Goal: Task Accomplishment & Management: Manage account settings

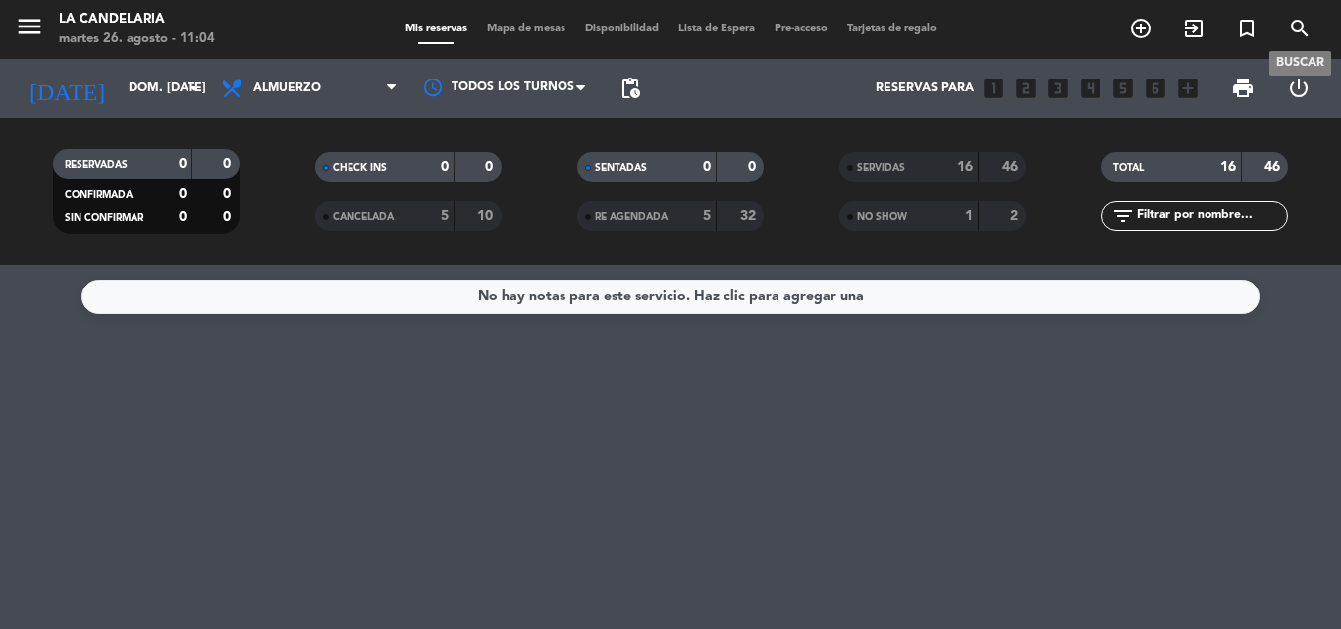
click at [1294, 27] on icon "search" at bounding box center [1300, 29] width 24 height 24
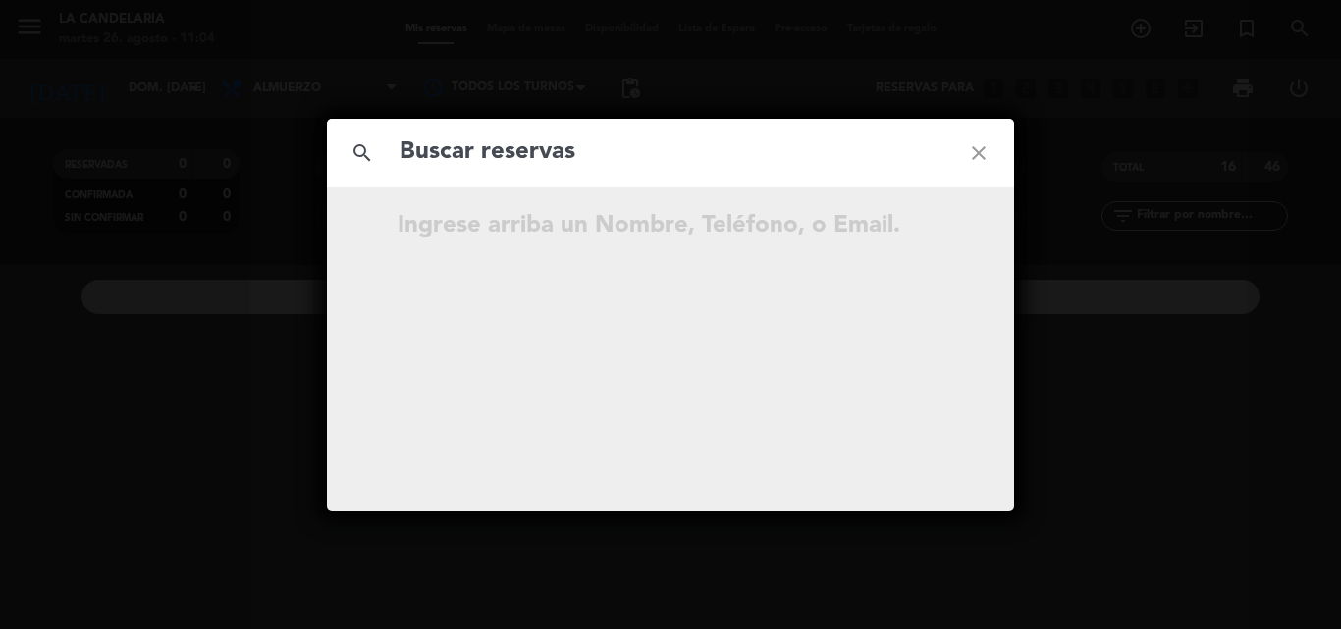
click at [453, 174] on div "search close" at bounding box center [670, 153] width 687 height 69
click at [447, 154] on input "text" at bounding box center [671, 153] width 546 height 40
paste input "YRYpb0"
type input "YRYpb0"
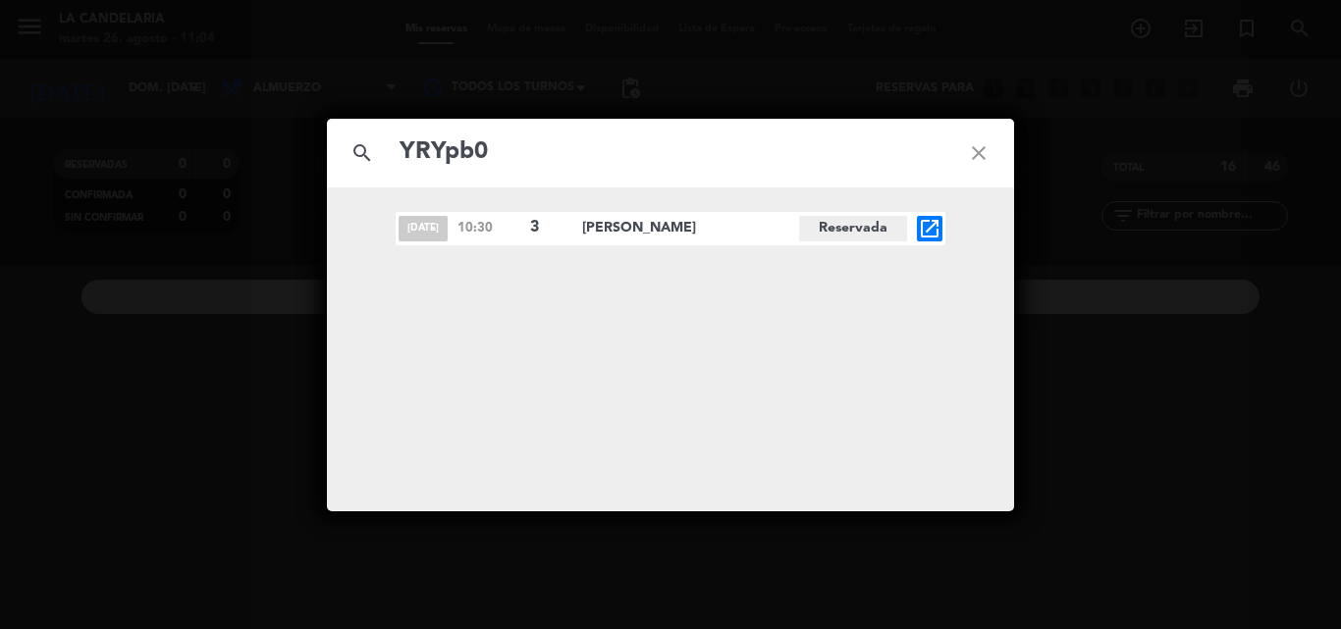
click at [927, 222] on icon "open_in_new" at bounding box center [930, 229] width 24 height 24
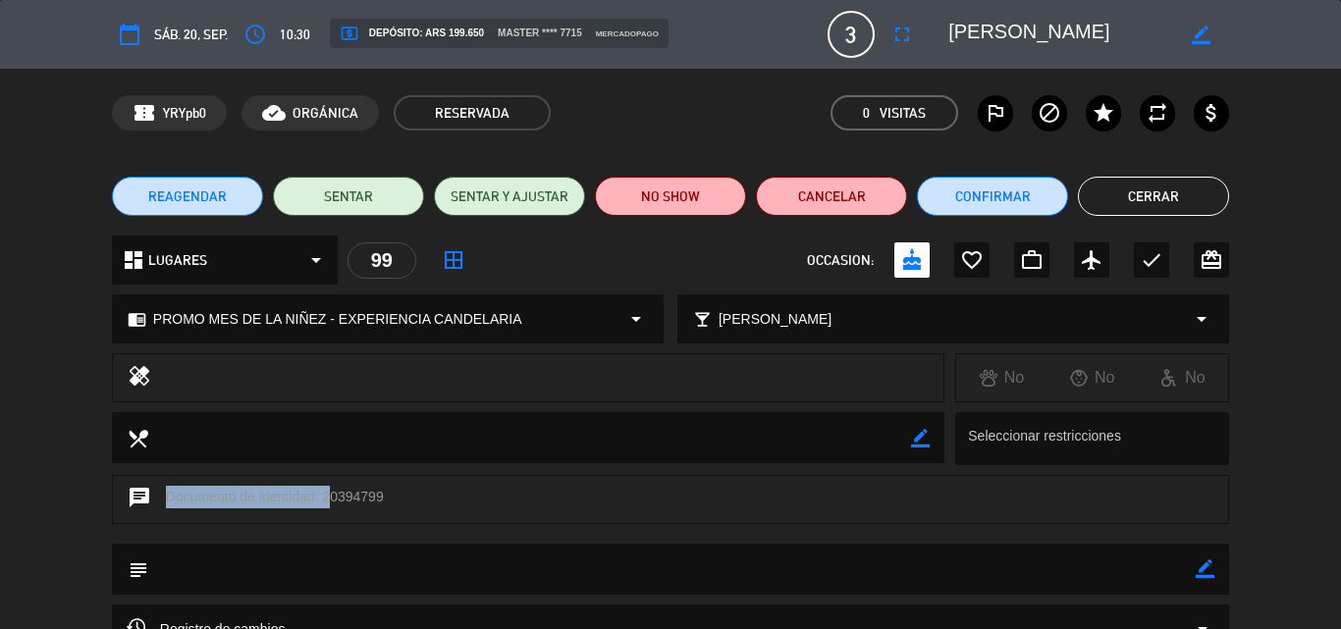
drag, startPoint x: 321, startPoint y: 498, endPoint x: 384, endPoint y: 497, distance: 62.8
click at [384, 497] on div "chat Documento de identidad: 20394799" at bounding box center [670, 499] width 1117 height 49
click at [411, 519] on div "chat Documento de identidad: 20394799" at bounding box center [670, 499] width 1117 height 49
drag, startPoint x: 321, startPoint y: 498, endPoint x: 381, endPoint y: 499, distance: 59.9
click at [381, 499] on div "chat Documento de identidad: 20394799" at bounding box center [670, 499] width 1117 height 49
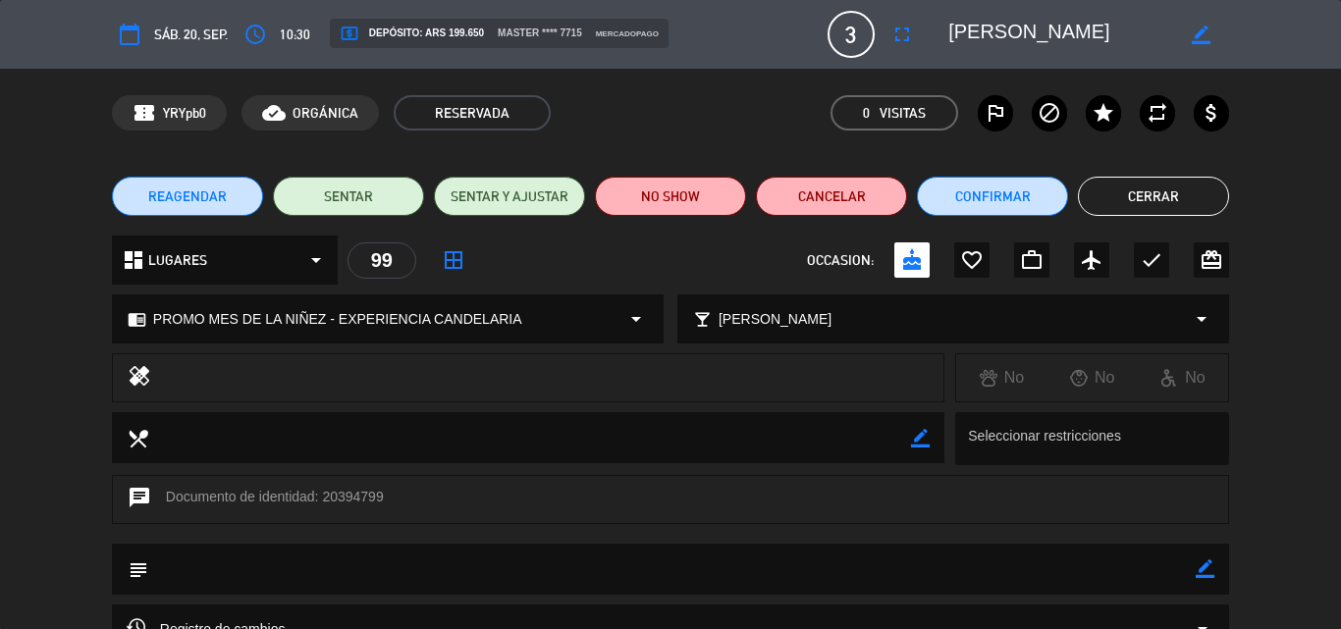
copy div "20394799"
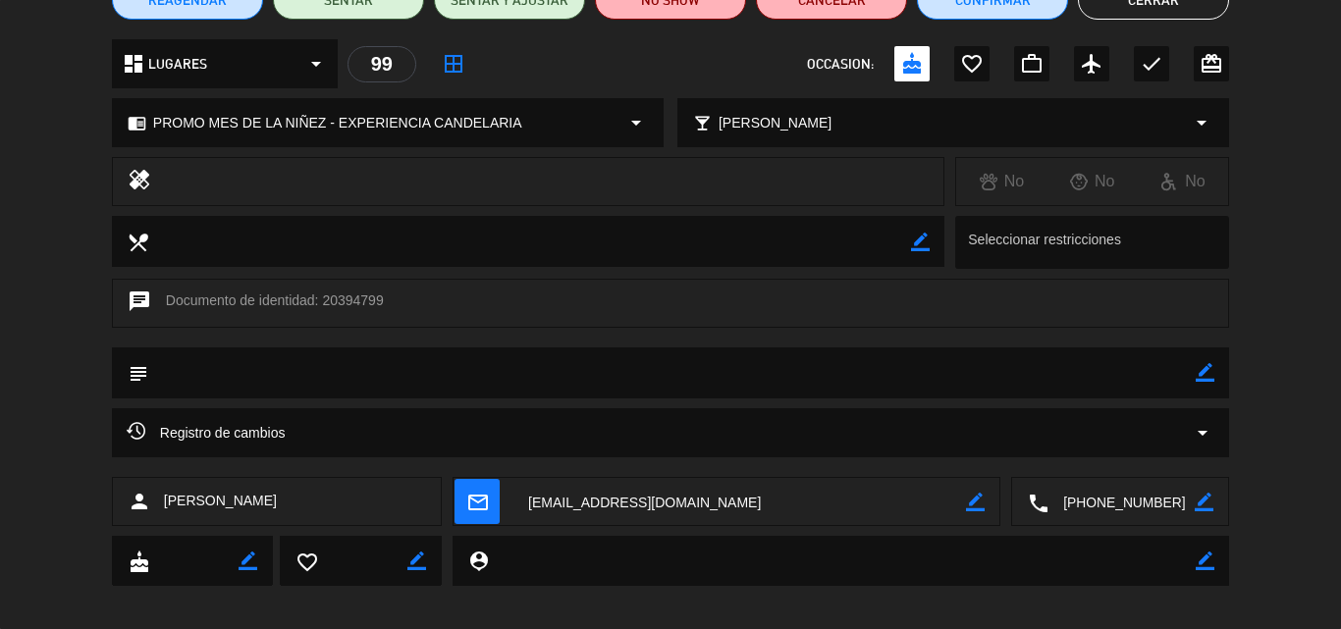
click at [582, 506] on textarea at bounding box center [739, 502] width 452 height 49
copy div "20394799"
click at [209, 493] on span "Cintia Amato" at bounding box center [220, 501] width 113 height 23
drag, startPoint x: 163, startPoint y: 501, endPoint x: 245, endPoint y: 505, distance: 82.5
click at [245, 505] on div "person Cintia Amato" at bounding box center [277, 501] width 330 height 49
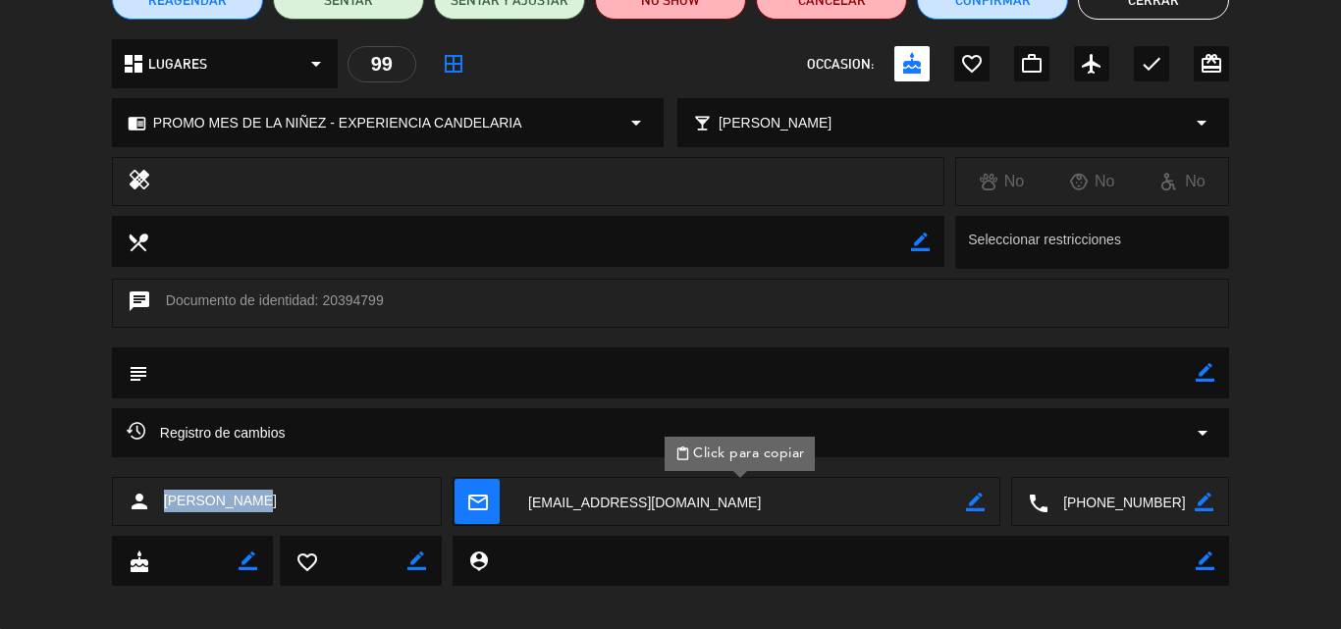
copy span "Cintia Amato"
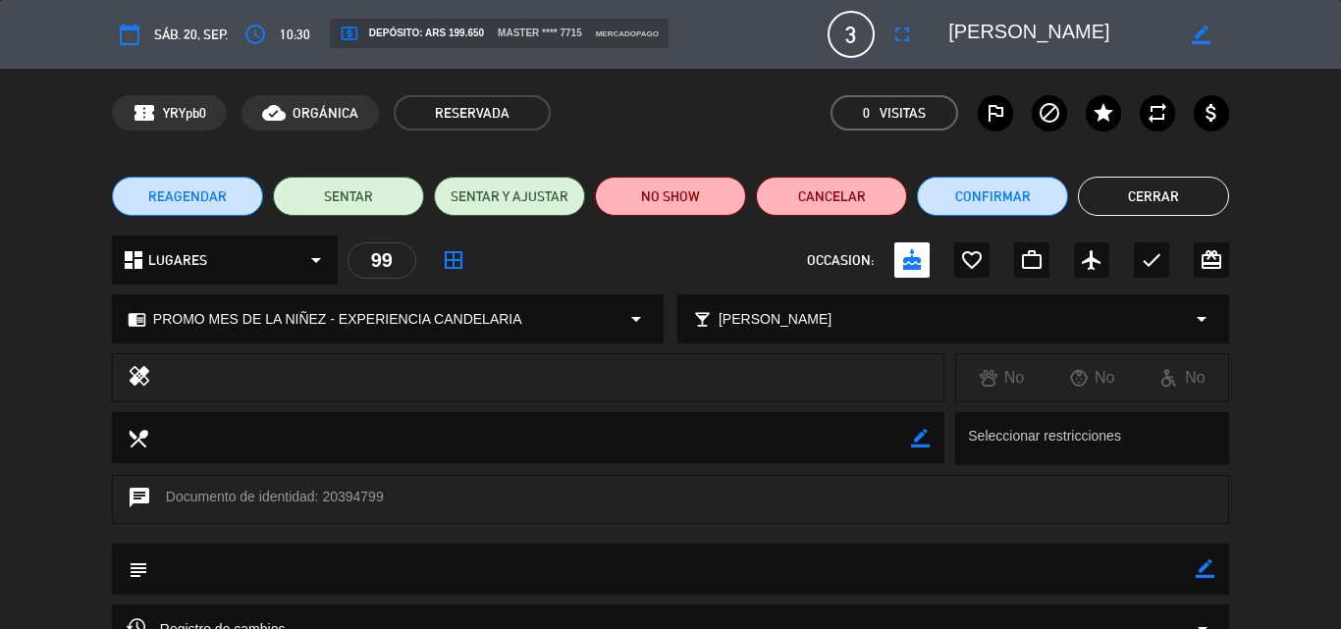
click at [1203, 571] on icon "border_color" at bounding box center [1205, 568] width 19 height 19
click at [178, 572] on textarea at bounding box center [671, 569] width 1047 height 50
paste textarea "B 0007-00005966"
type textarea "B 0007-00005966"
click at [1205, 570] on icon at bounding box center [1205, 568] width 19 height 19
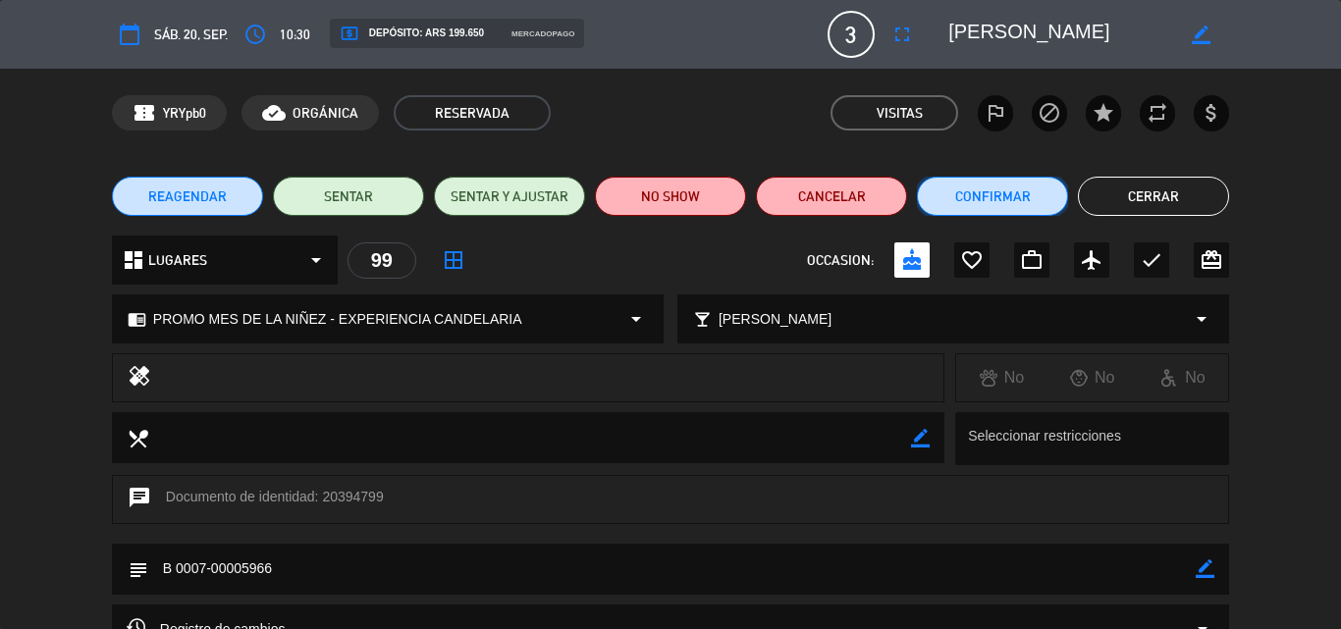
click at [1020, 191] on button "Confirmar" at bounding box center [992, 196] width 151 height 39
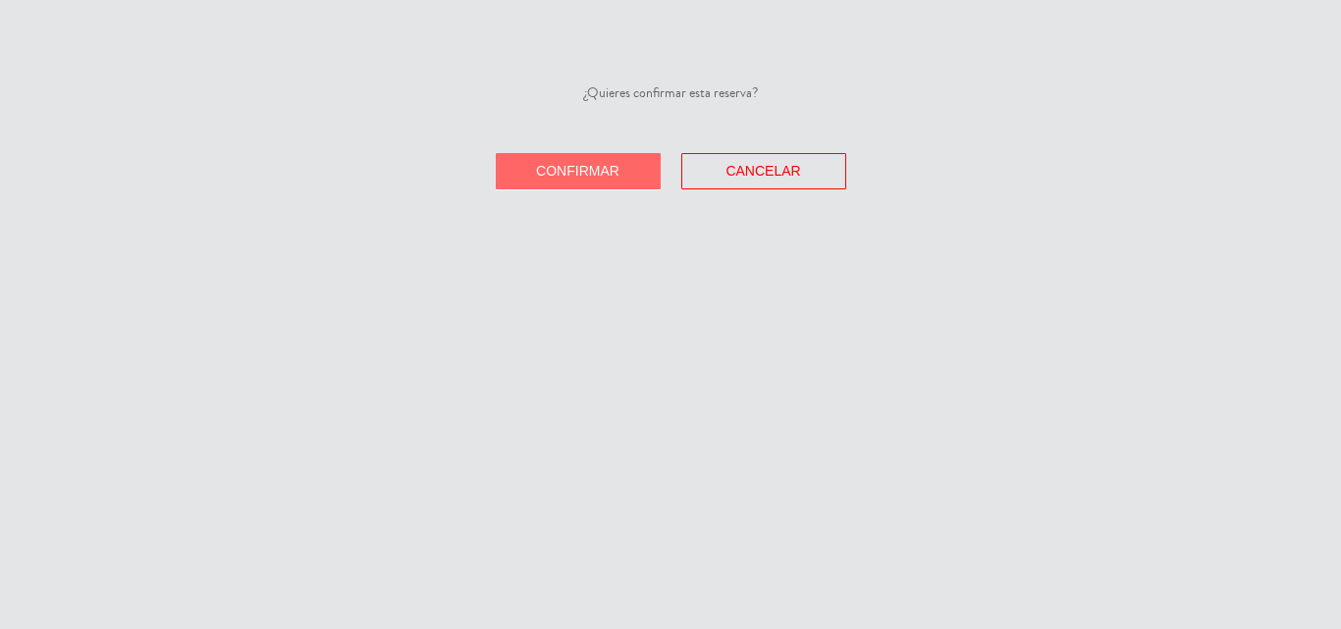
click at [589, 174] on span "Confirmar" at bounding box center [577, 171] width 83 height 16
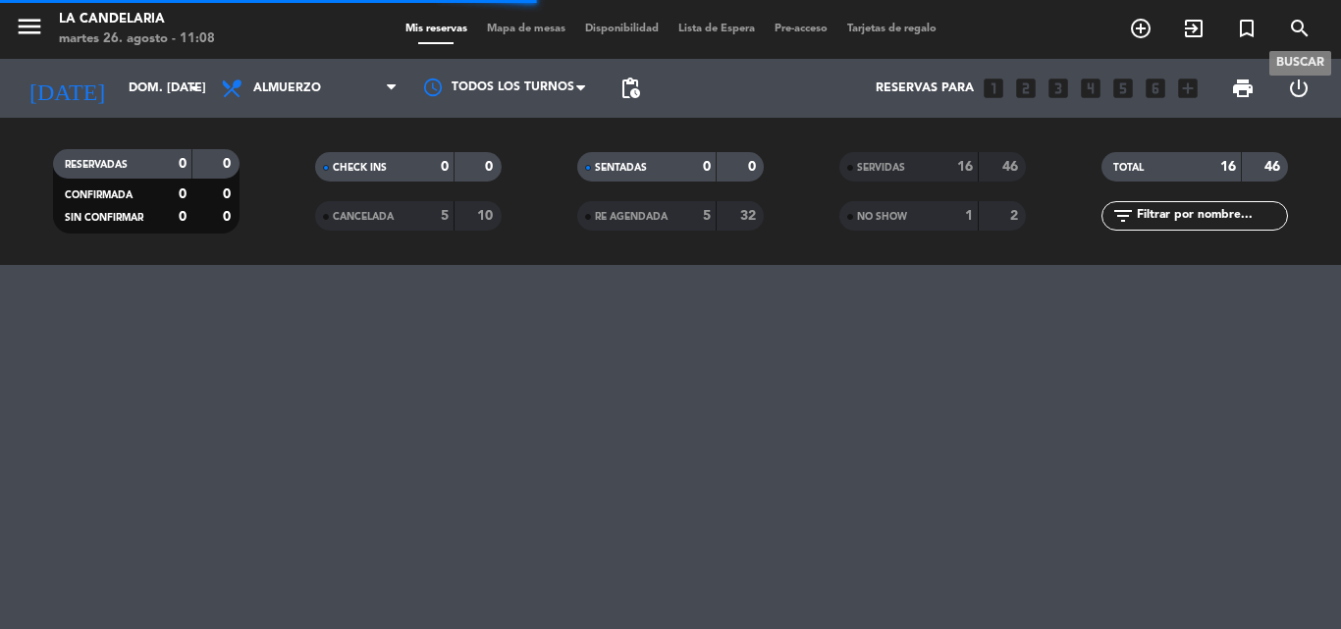
click at [1291, 28] on icon "search" at bounding box center [1300, 29] width 24 height 24
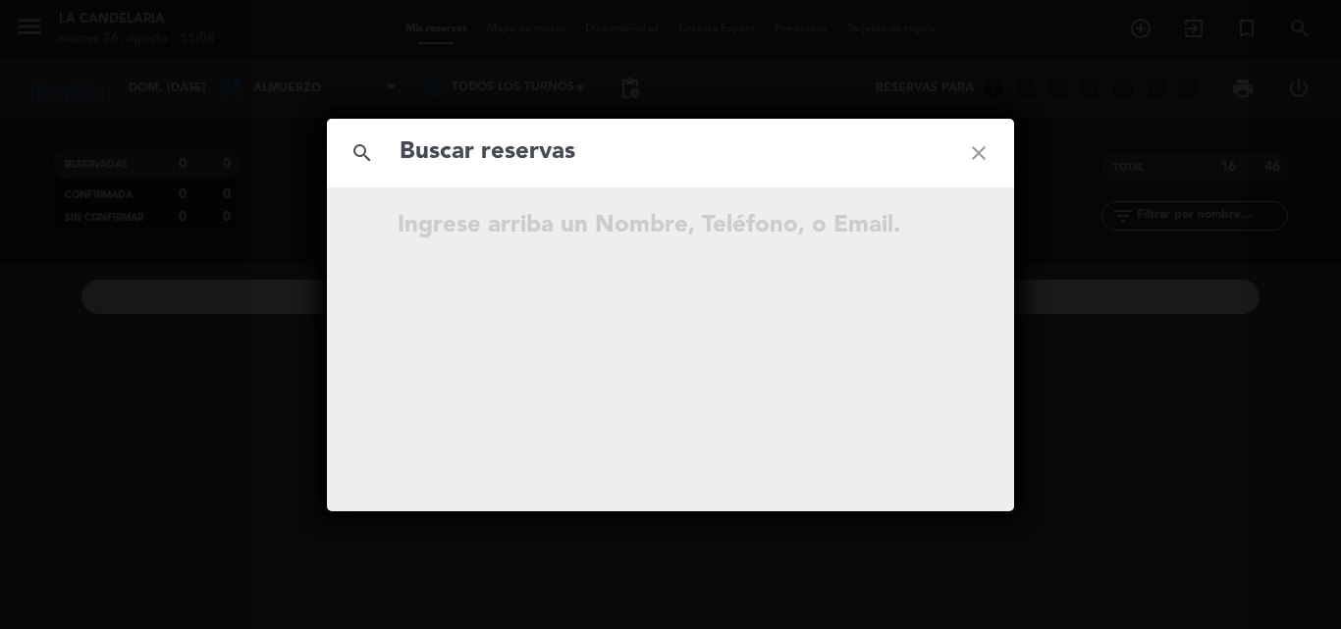
click at [419, 159] on input "text" at bounding box center [671, 153] width 546 height 40
type input "ZBbMq4"
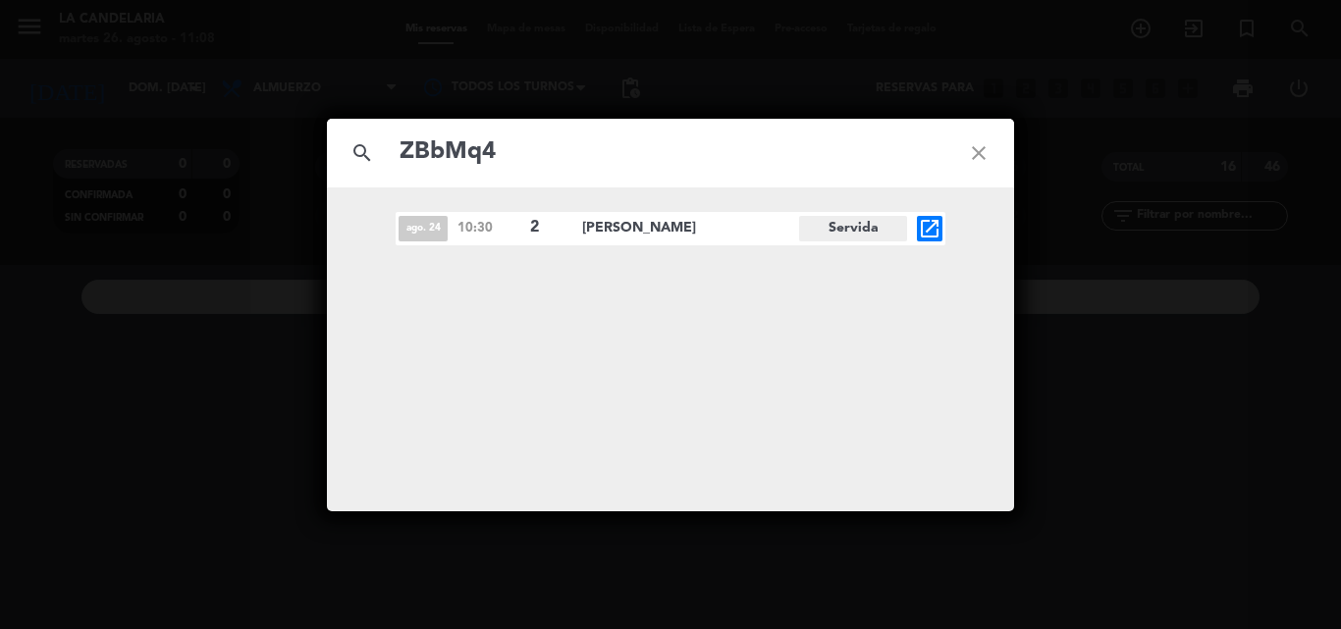
click at [927, 228] on icon "open_in_new" at bounding box center [930, 229] width 24 height 24
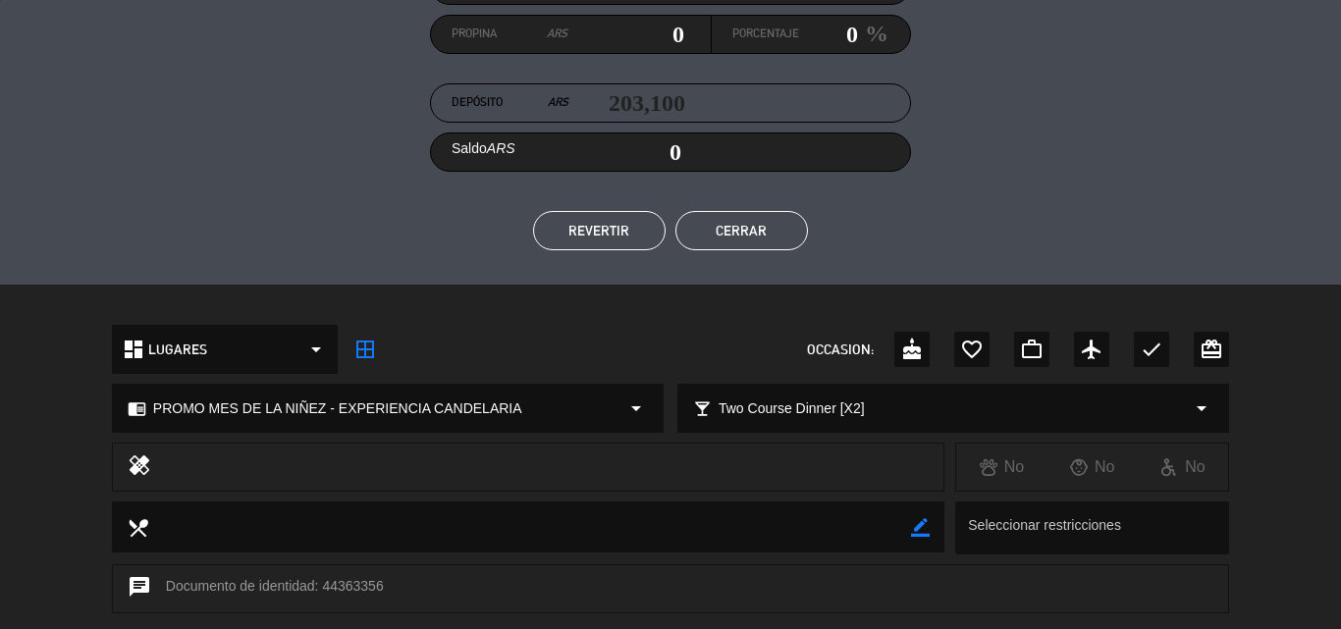
scroll to position [393, 0]
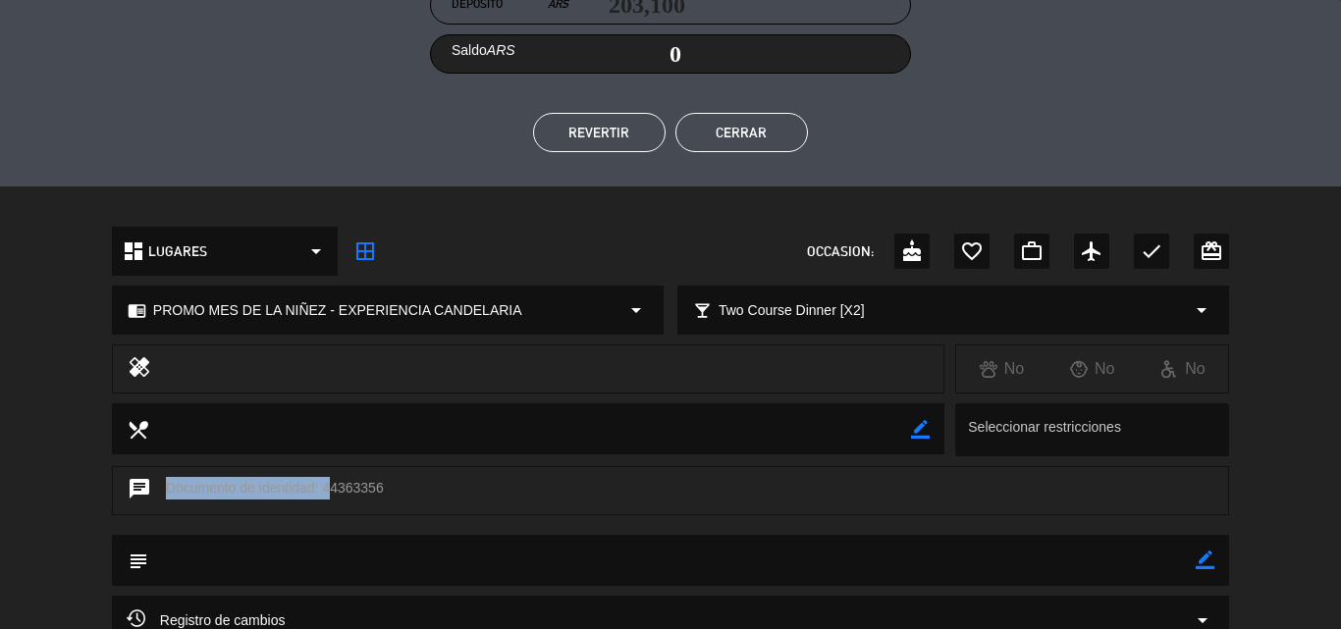
drag, startPoint x: 325, startPoint y: 487, endPoint x: 386, endPoint y: 483, distance: 61.0
click at [386, 483] on div "chat Documento de identidad: 44363356" at bounding box center [670, 490] width 1117 height 49
click at [393, 486] on div "chat Documento de identidad: 44363356" at bounding box center [670, 490] width 1117 height 49
click at [328, 490] on div "chat Documento de identidad: 44363356" at bounding box center [670, 490] width 1117 height 49
drag, startPoint x: 331, startPoint y: 487, endPoint x: 381, endPoint y: 482, distance: 50.3
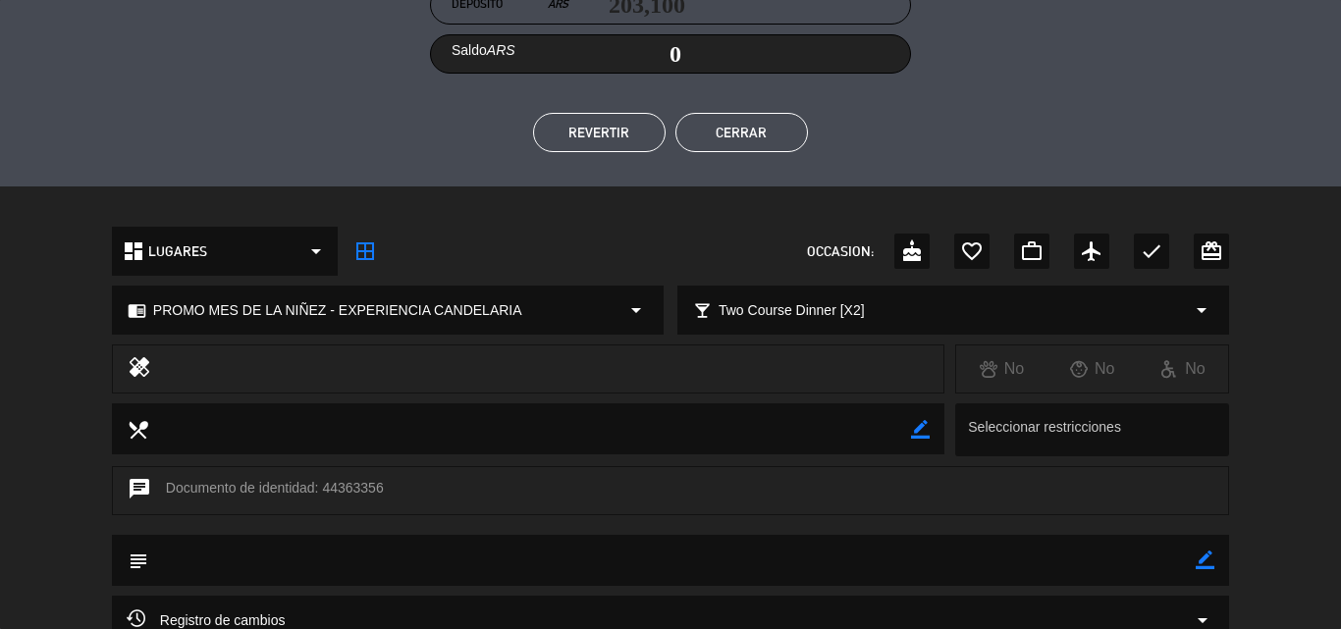
click at [381, 482] on div "chat Documento de identidad: 44363356" at bounding box center [670, 490] width 1117 height 49
copy div "44363356"
click at [198, 114] on ul "REVERTIR Cerrar" at bounding box center [670, 132] width 1117 height 39
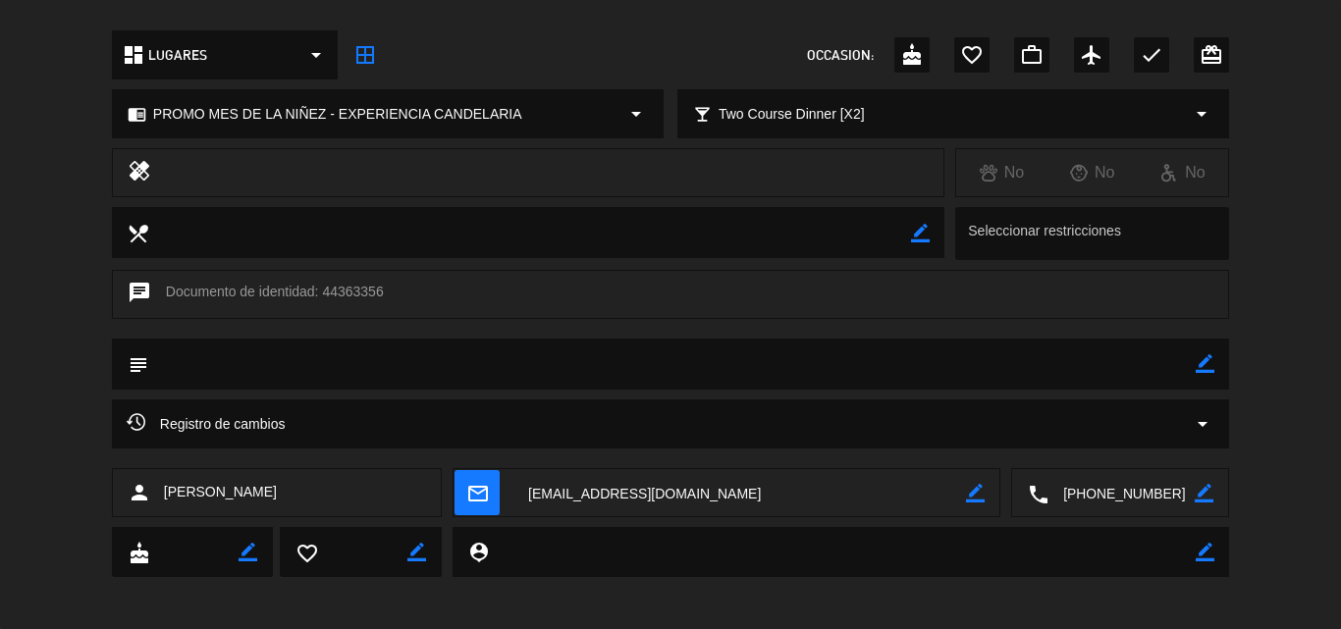
scroll to position [596, 0]
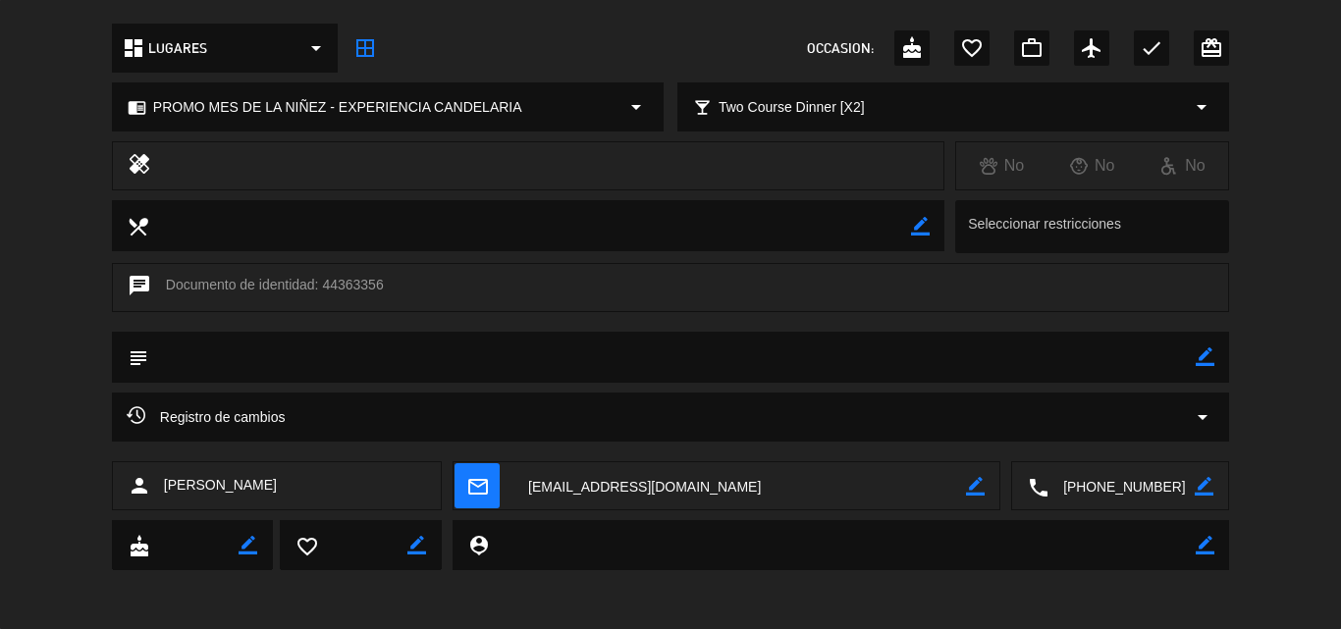
drag, startPoint x: 174, startPoint y: 478, endPoint x: 260, endPoint y: 472, distance: 86.6
click at [263, 472] on div "person [PERSON_NAME]" at bounding box center [277, 485] width 330 height 49
click at [291, 488] on div "person [PERSON_NAME]" at bounding box center [277, 485] width 330 height 49
drag, startPoint x: 166, startPoint y: 479, endPoint x: 267, endPoint y: 485, distance: 101.3
click at [270, 485] on div "person [PERSON_NAME]" at bounding box center [277, 485] width 330 height 49
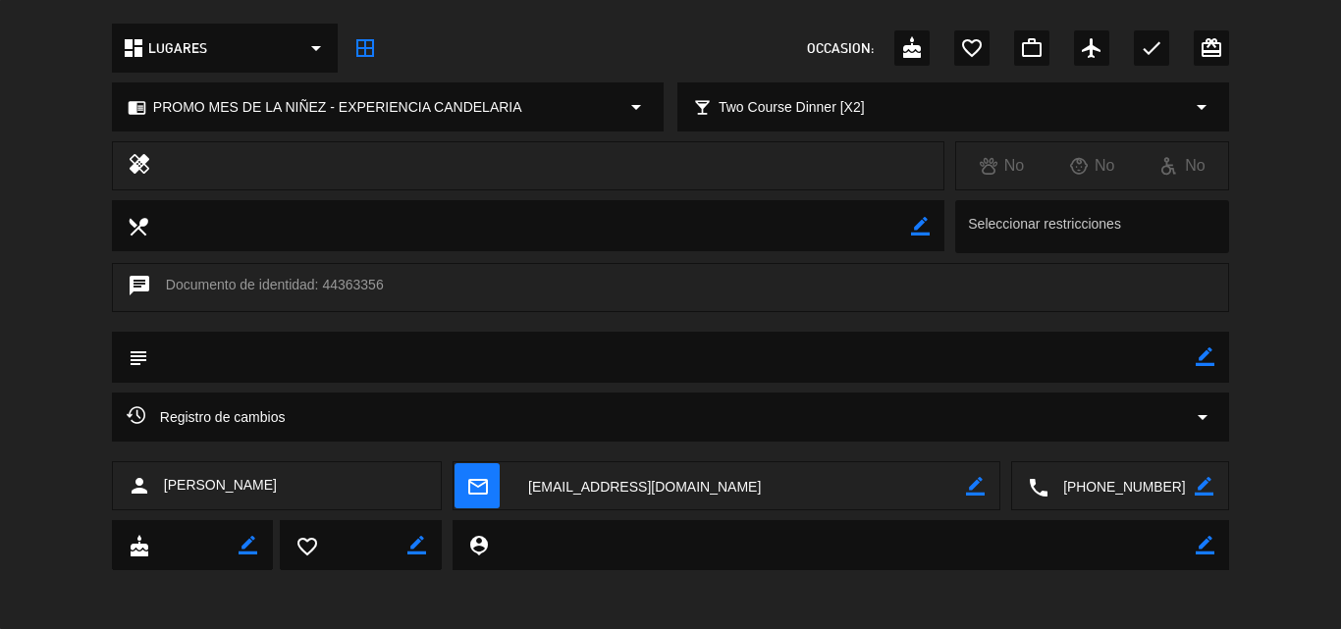
copy span "[PERSON_NAME]"
drag, startPoint x: 785, startPoint y: 609, endPoint x: 752, endPoint y: 520, distance: 94.4
click at [785, 609] on div "calendar_today dom. 24, ago. 10:30 local_atm Depósito: ARS 203.100 visa **** 52…" at bounding box center [670, 314] width 1341 height 629
click at [705, 481] on textarea at bounding box center [739, 486] width 452 height 49
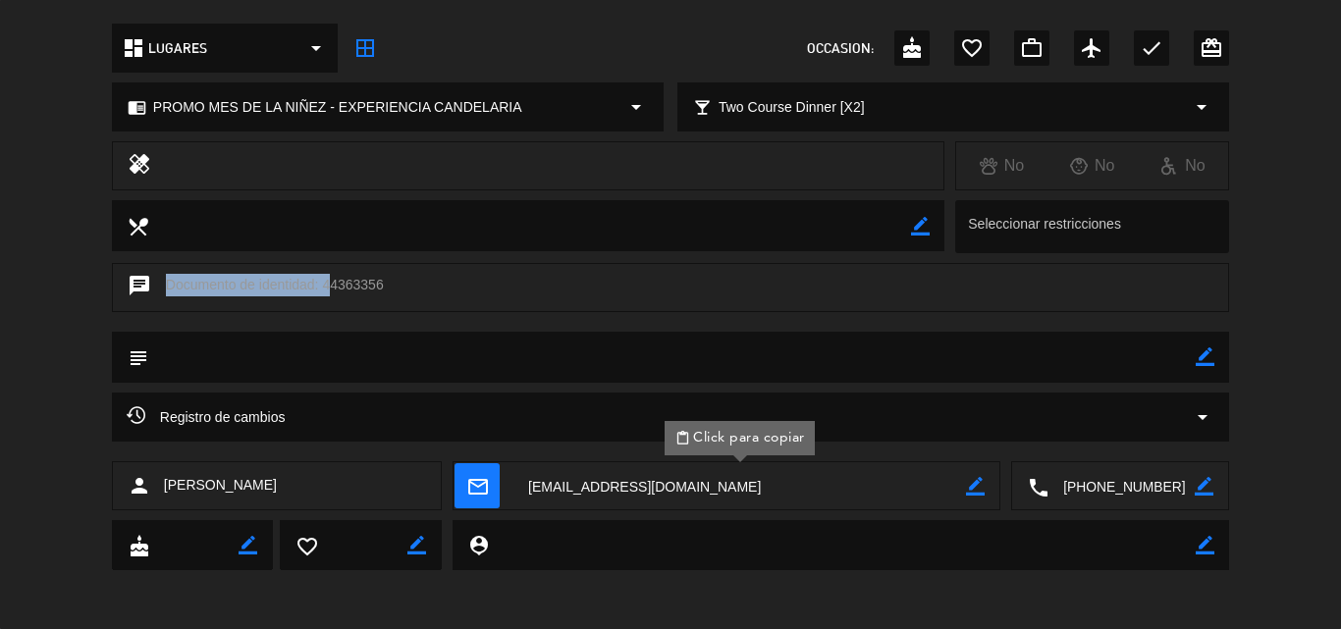
drag, startPoint x: 326, startPoint y: 285, endPoint x: 384, endPoint y: 279, distance: 58.2
click at [384, 279] on div "chat Documento de identidad: 44363356" at bounding box center [670, 287] width 1117 height 49
click at [355, 310] on div "chat Documento de identidad: 44363356" at bounding box center [670, 287] width 1117 height 49
drag, startPoint x: 326, startPoint y: 285, endPoint x: 381, endPoint y: 285, distance: 55.0
click at [381, 285] on div "chat Documento de identidad: 44363356" at bounding box center [670, 287] width 1117 height 49
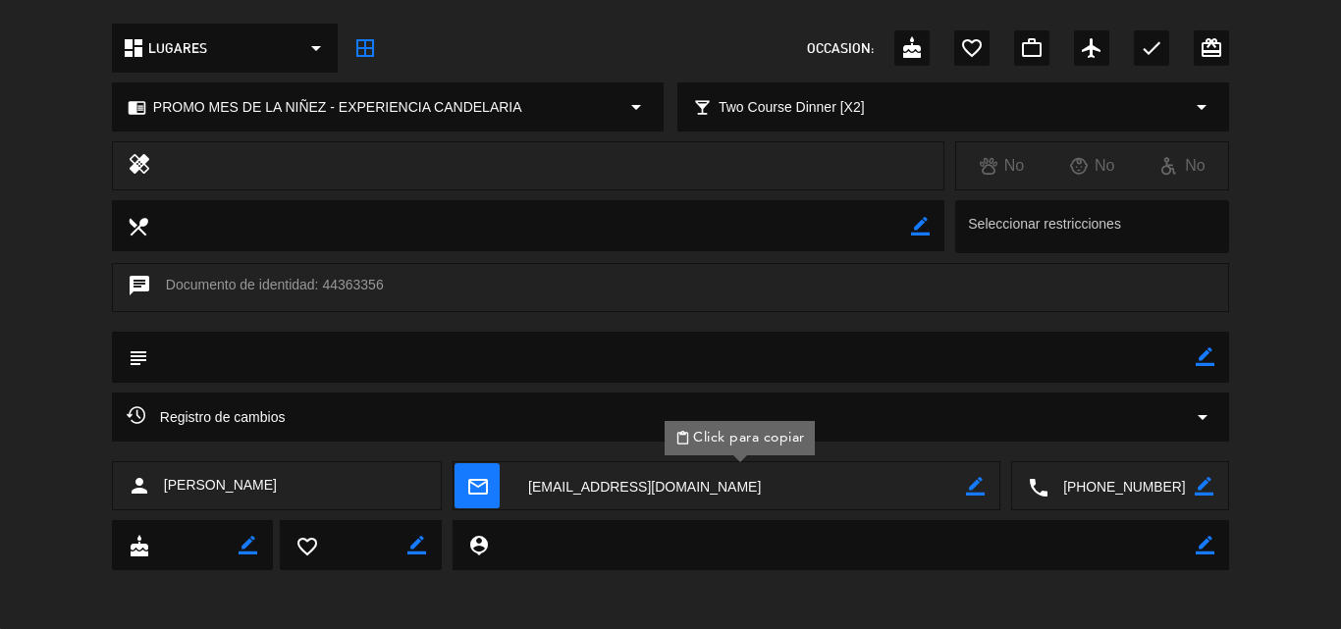
copy div "44363356"
click at [733, 483] on textarea at bounding box center [739, 486] width 452 height 49
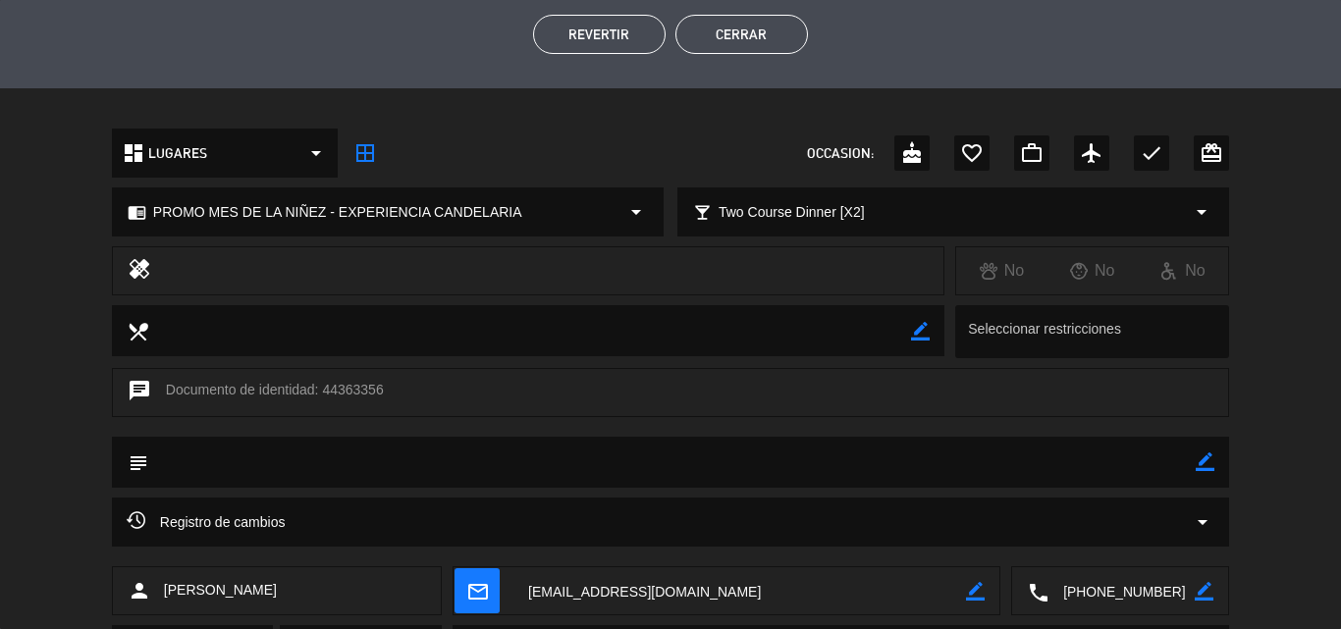
scroll to position [589, 0]
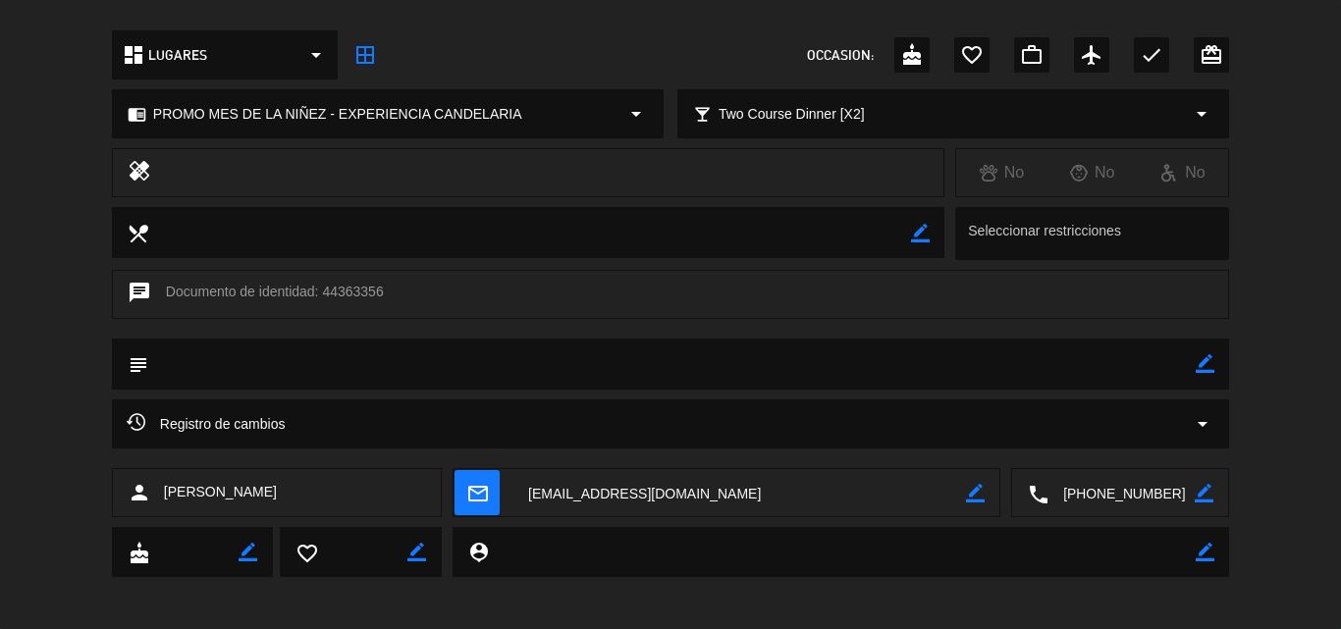
click at [1200, 366] on icon "border_color" at bounding box center [1205, 363] width 19 height 19
click at [231, 293] on div "chat Documento de identidad: 44363356" at bounding box center [670, 294] width 1117 height 49
click at [279, 370] on textarea at bounding box center [671, 364] width 1047 height 50
paste textarea "B 0007-00005967"
type textarea "B 0007-00005967"
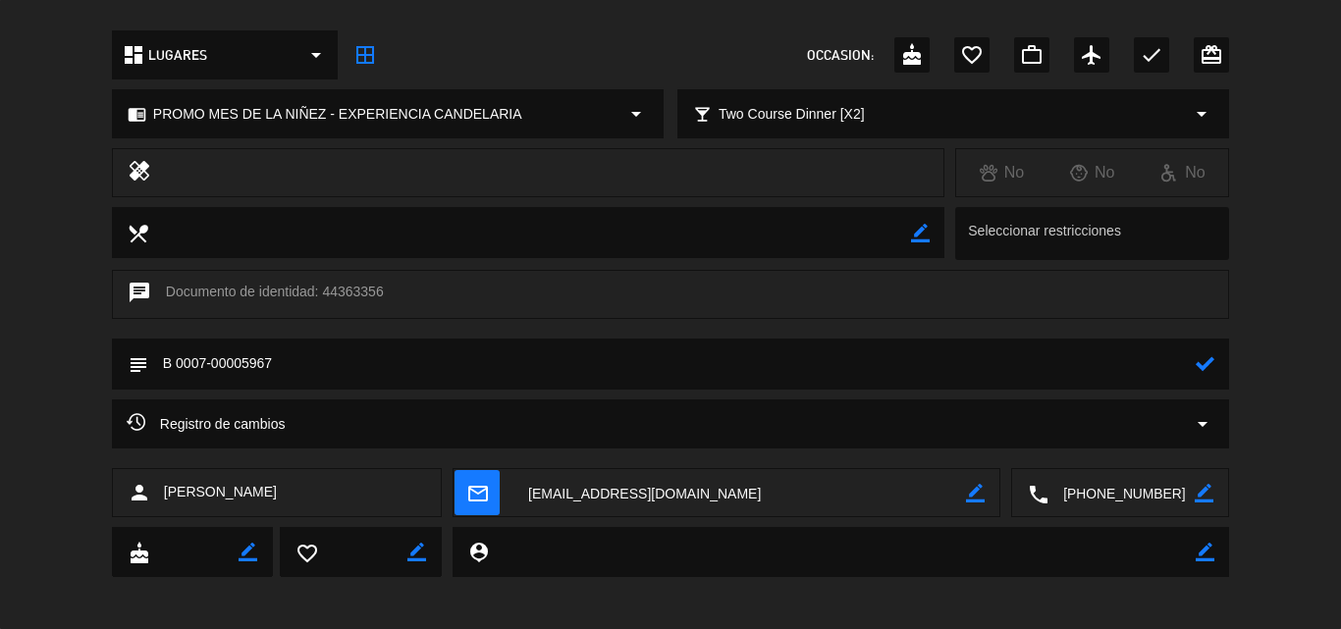
click at [1197, 364] on icon at bounding box center [1205, 363] width 19 height 19
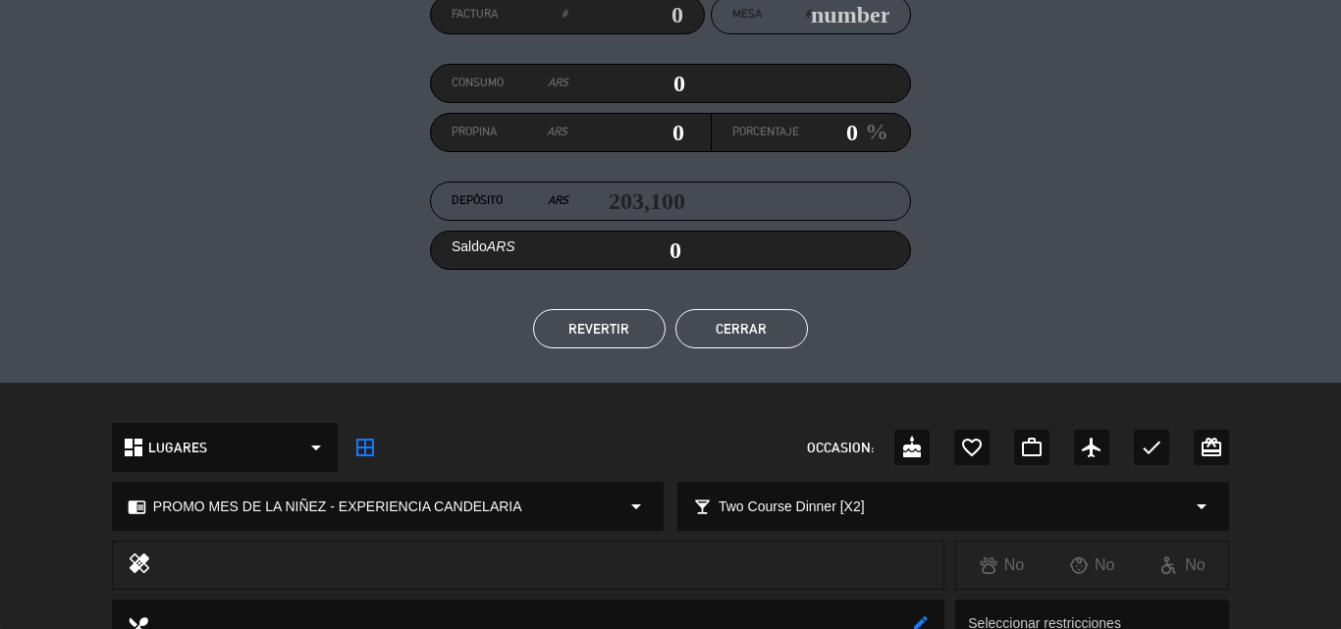
scroll to position [0, 0]
